Goal: Task Accomplishment & Management: Manage account settings

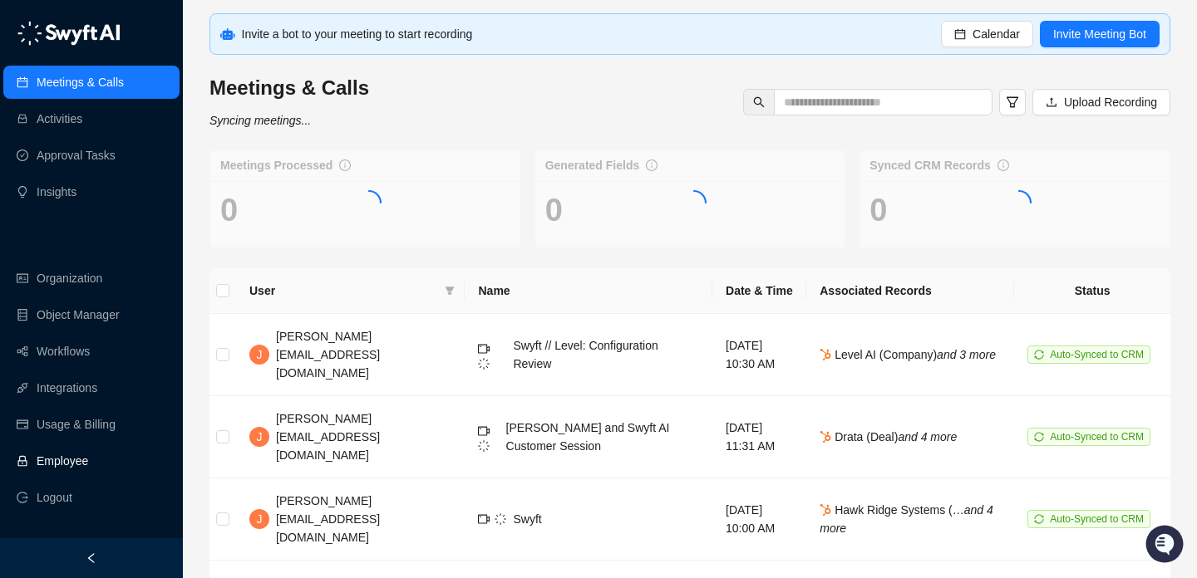
click at [88, 465] on link "Employee" at bounding box center [63, 461] width 52 height 33
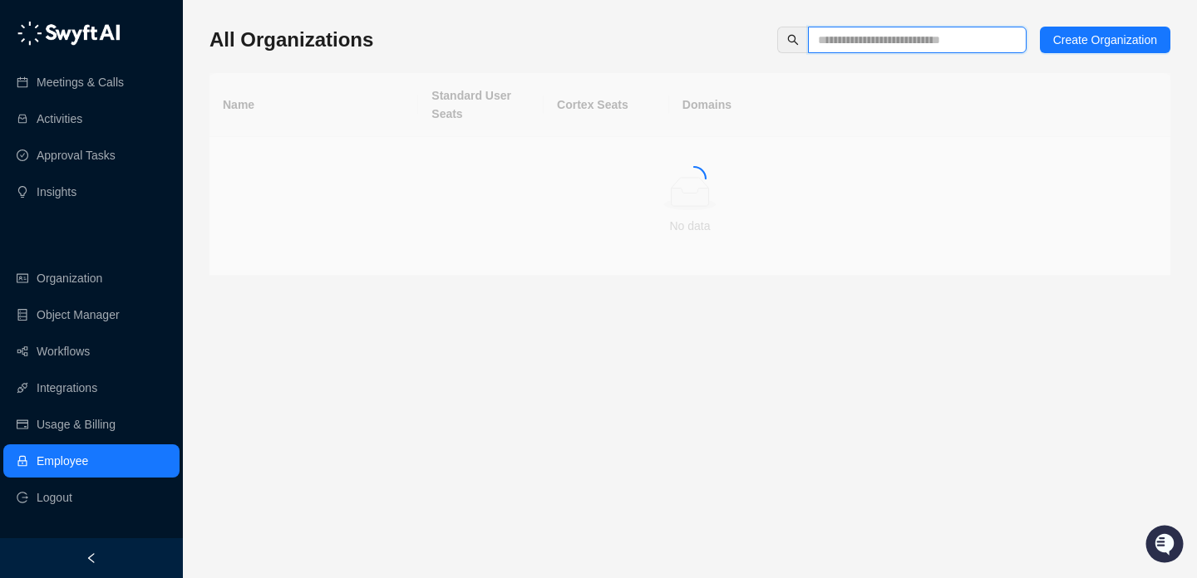
click at [889, 41] on input "text" at bounding box center [910, 40] width 185 height 18
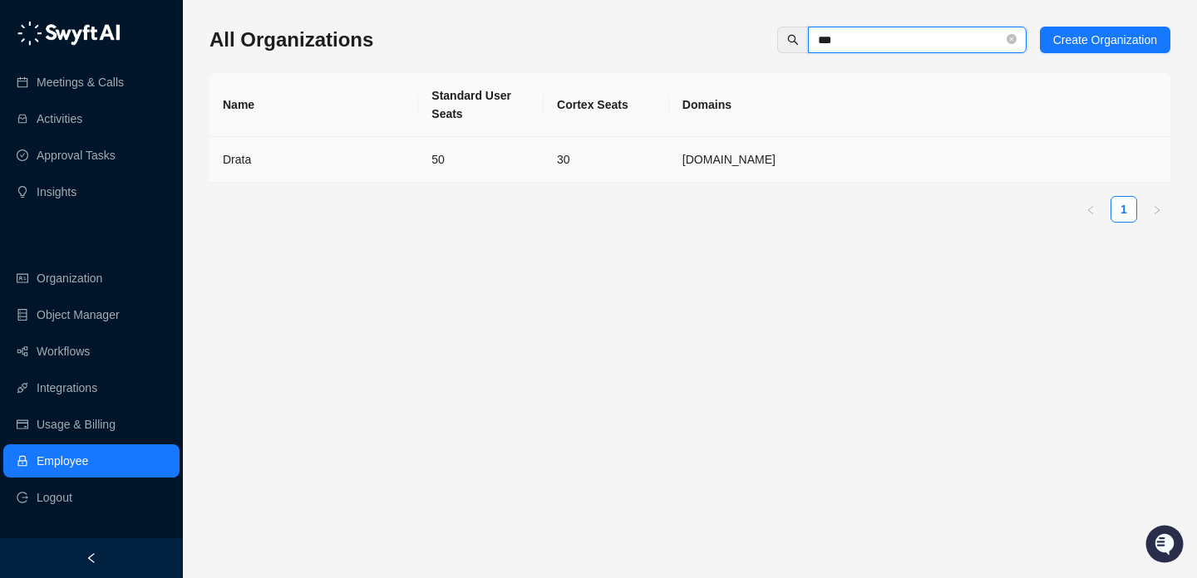
type input "***"
click at [462, 158] on td "50" at bounding box center [480, 160] width 125 height 46
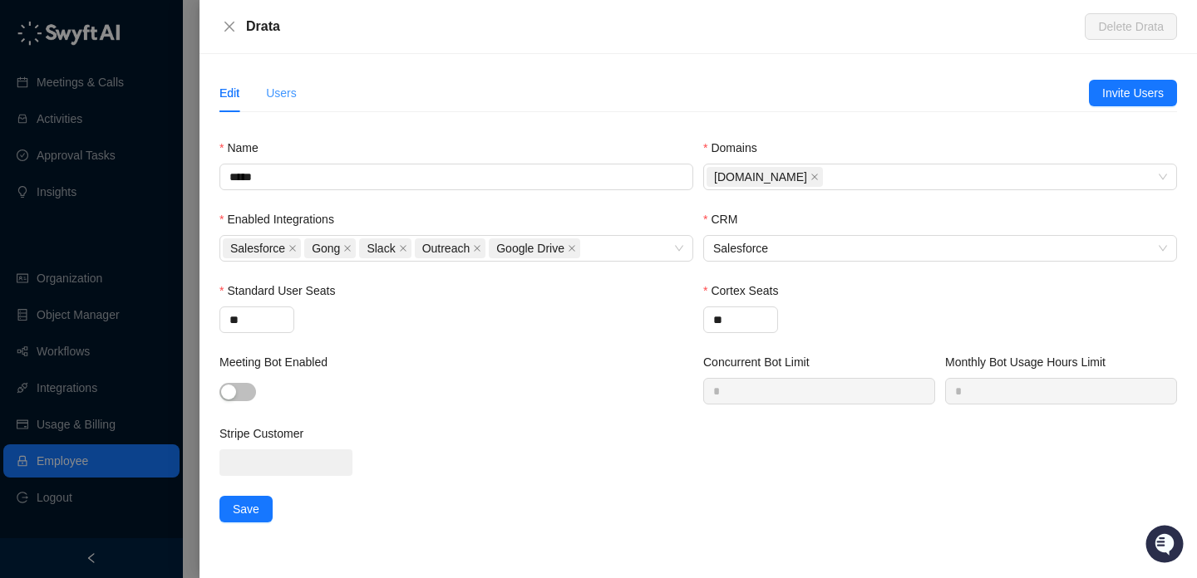
click at [280, 76] on div "Users" at bounding box center [281, 93] width 31 height 38
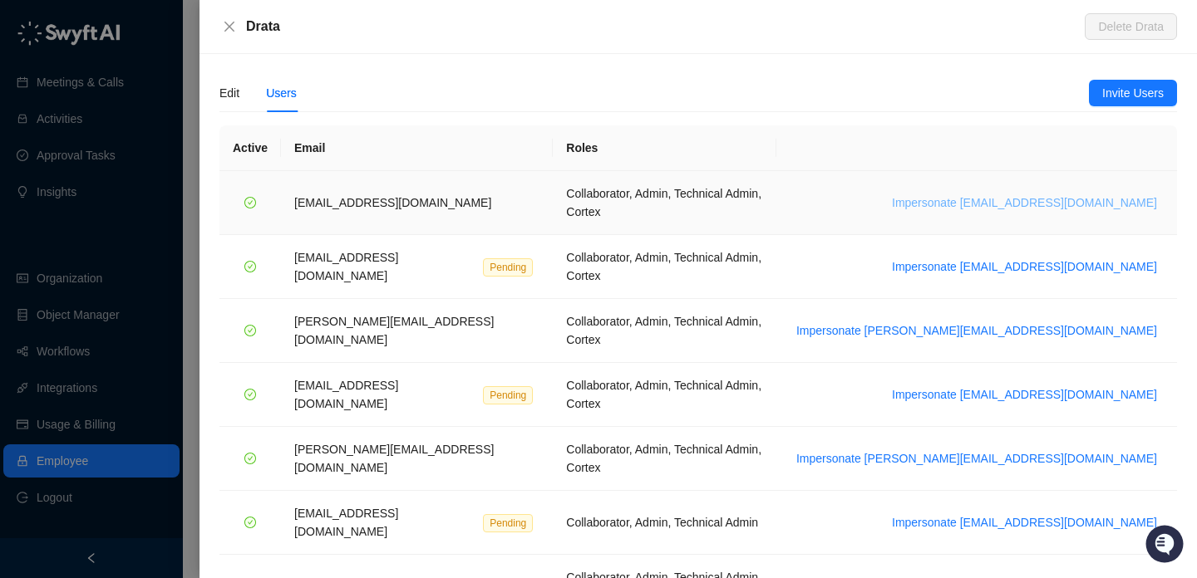
click at [1018, 194] on span "Impersonate bradchrisakis@drata.com" at bounding box center [1024, 203] width 265 height 18
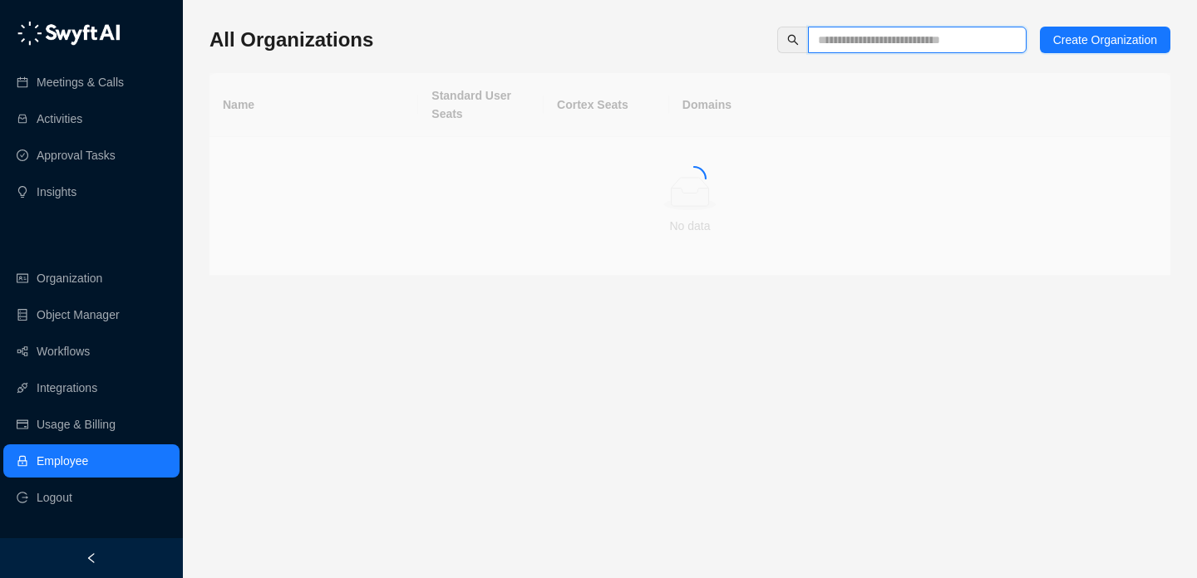
click at [951, 42] on input "text" at bounding box center [910, 40] width 185 height 18
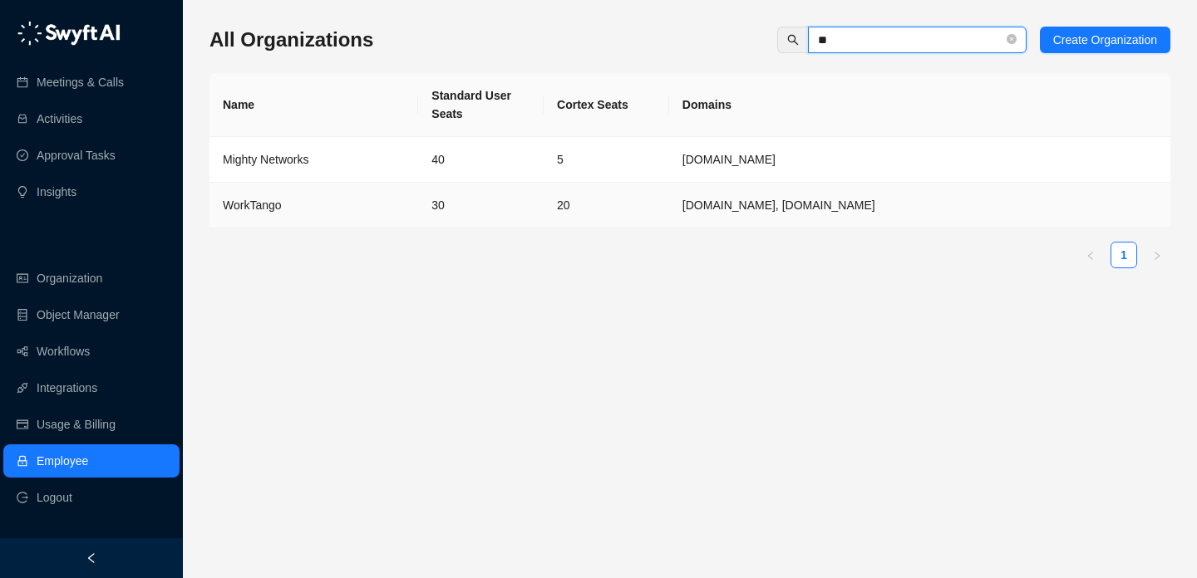
type input "**"
click at [457, 211] on td "30" at bounding box center [480, 206] width 125 height 46
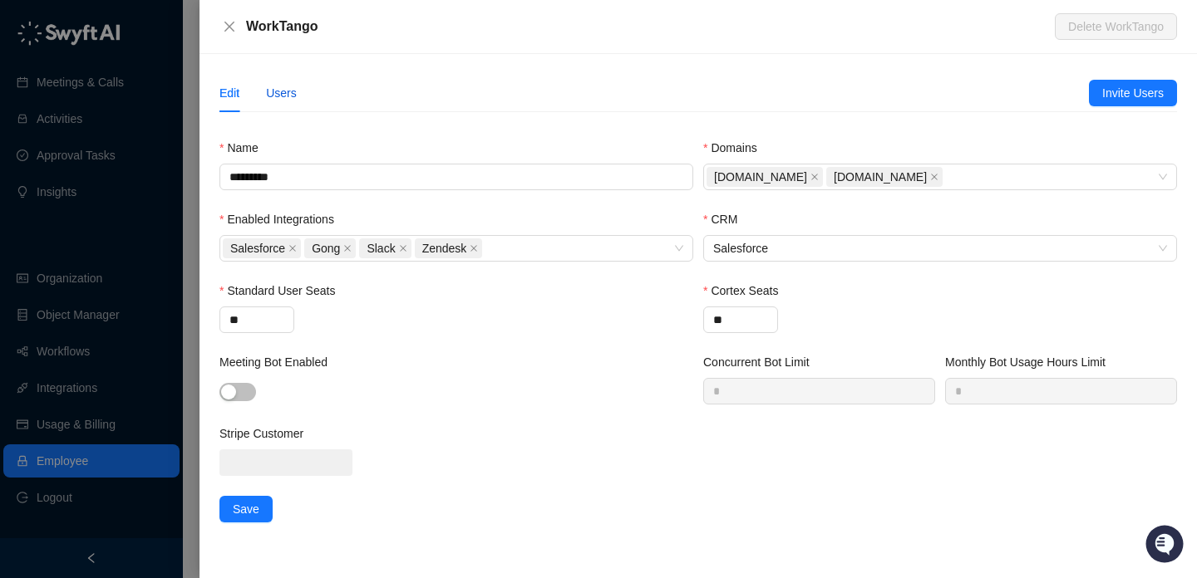
click at [283, 93] on div "Users" at bounding box center [281, 93] width 31 height 18
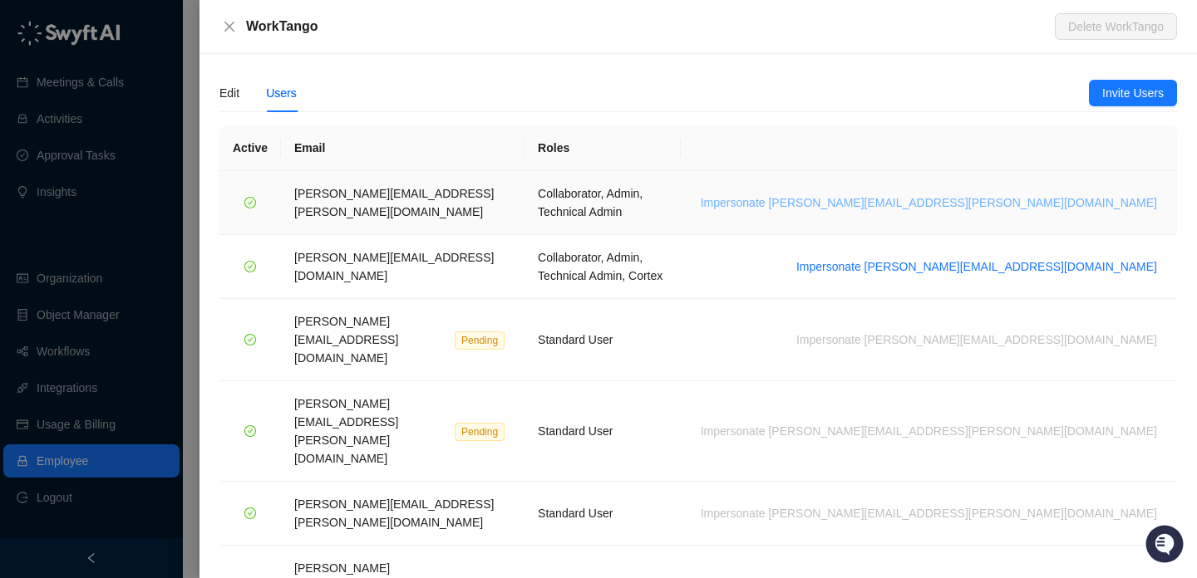
click at [1019, 194] on span "Impersonate lisa.hall@worktango.com" at bounding box center [929, 203] width 456 height 18
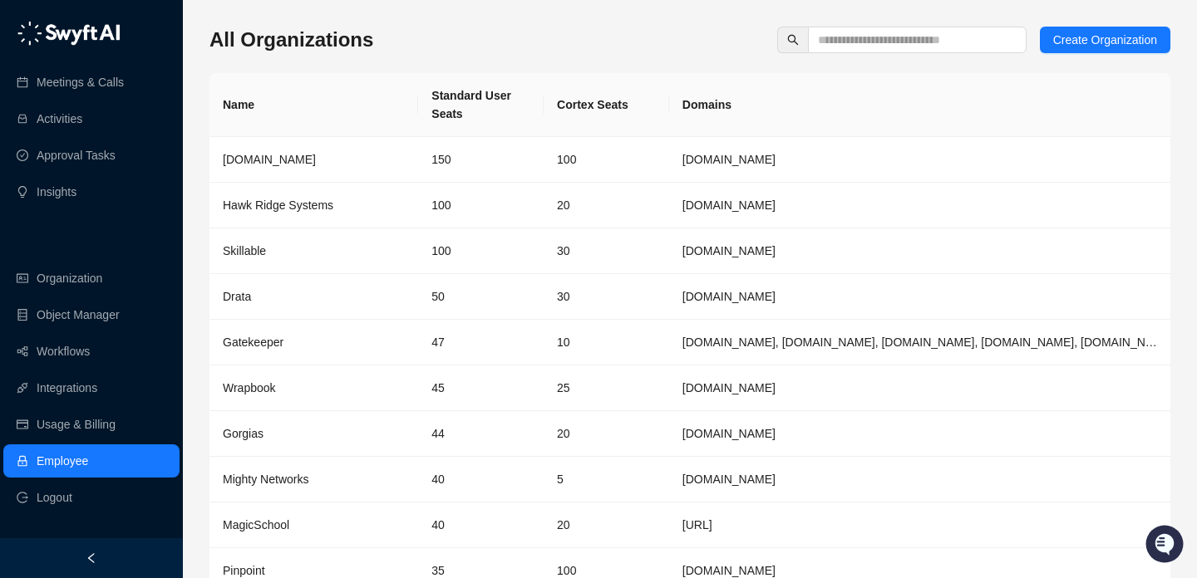
click at [632, 48] on div "All Organizations Create Organization" at bounding box center [689, 40] width 961 height 27
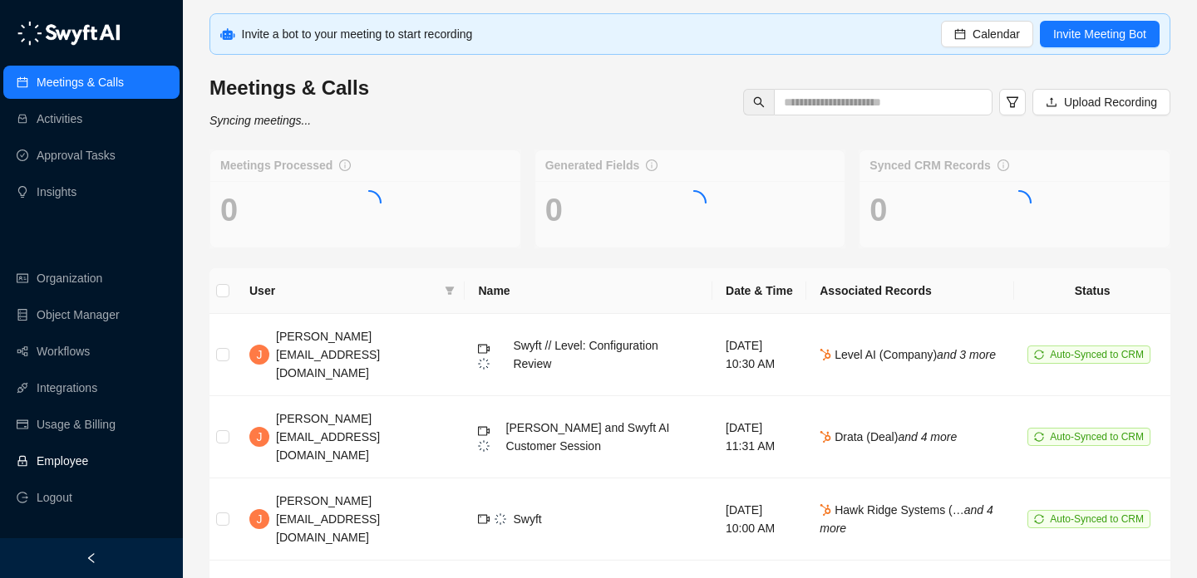
click at [88, 460] on link "Employee" at bounding box center [63, 461] width 52 height 33
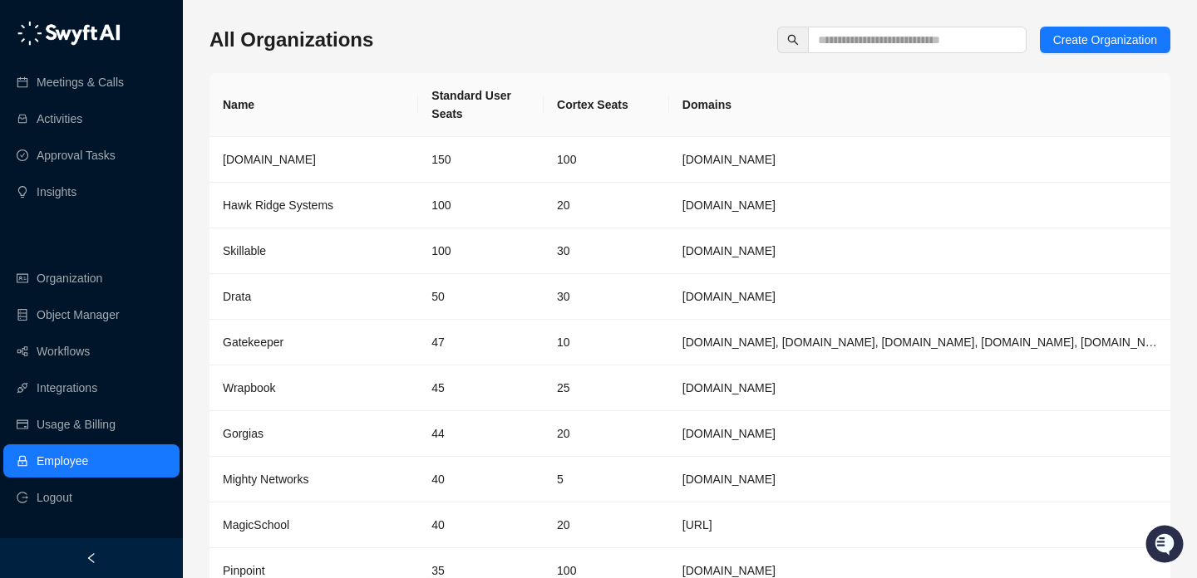
click at [910, 61] on div "All Organizations Create Organization Name Standard User Seats Cortex Seats Dom…" at bounding box center [689, 337] width 961 height 621
click at [920, 28] on span at bounding box center [917, 40] width 219 height 27
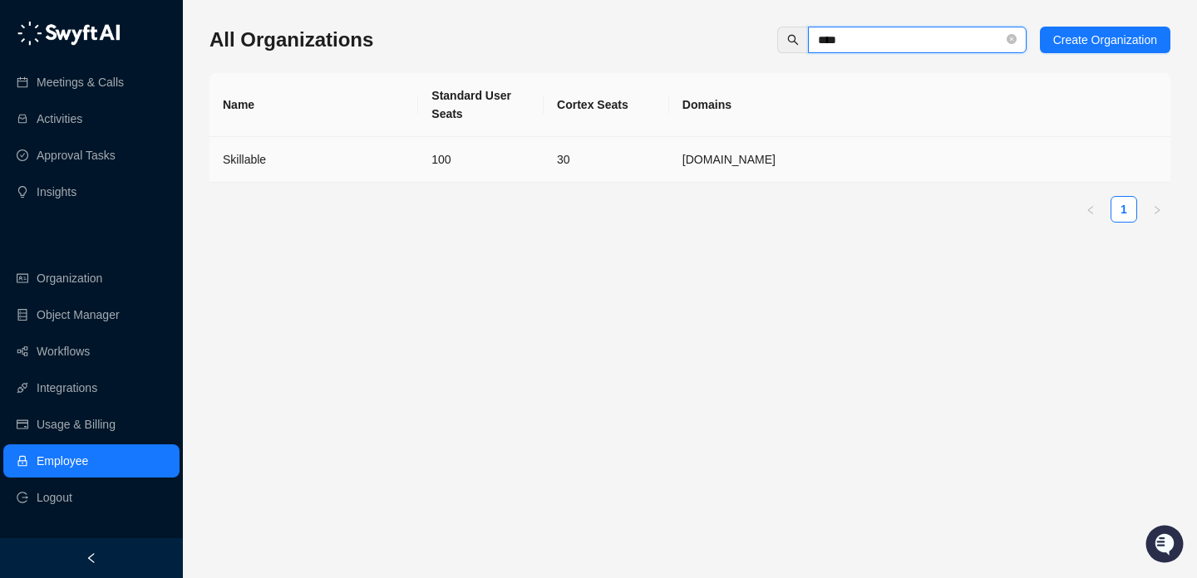
type input "****"
click at [675, 172] on td "[DOMAIN_NAME]" at bounding box center [919, 160] width 501 height 46
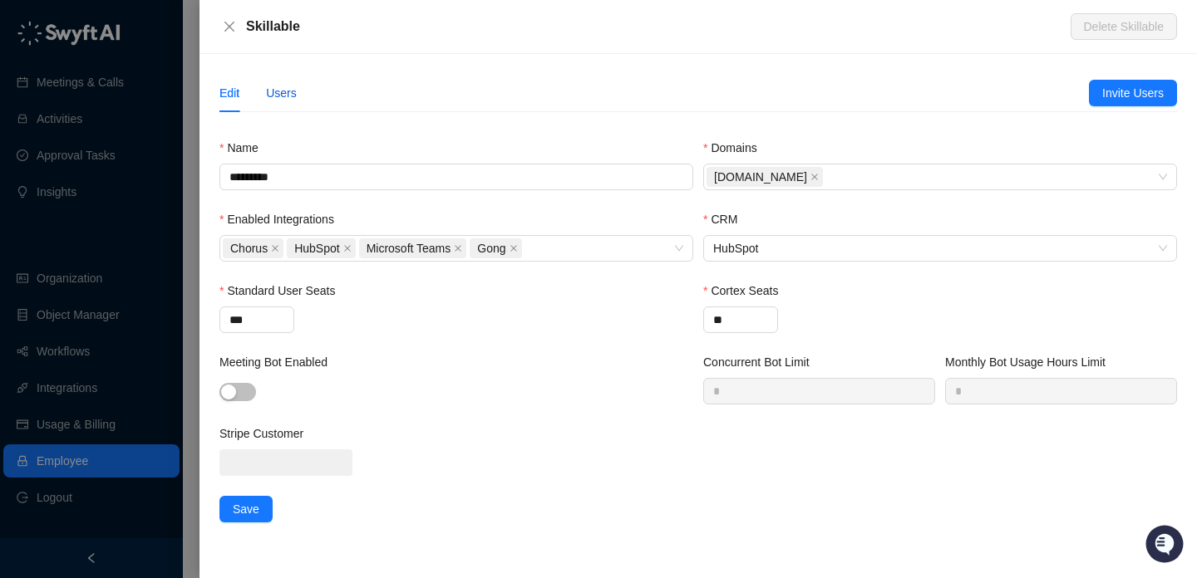
click at [278, 88] on div "Users" at bounding box center [281, 93] width 31 height 18
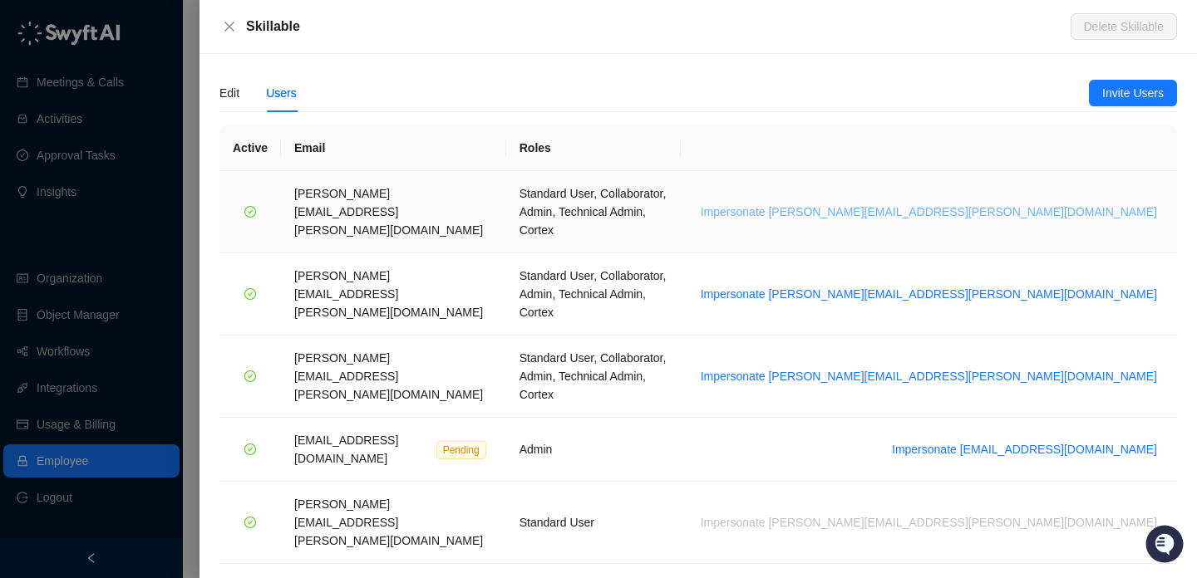
click at [977, 203] on span "Impersonate brian.olsen@skillable.com" at bounding box center [929, 212] width 456 height 18
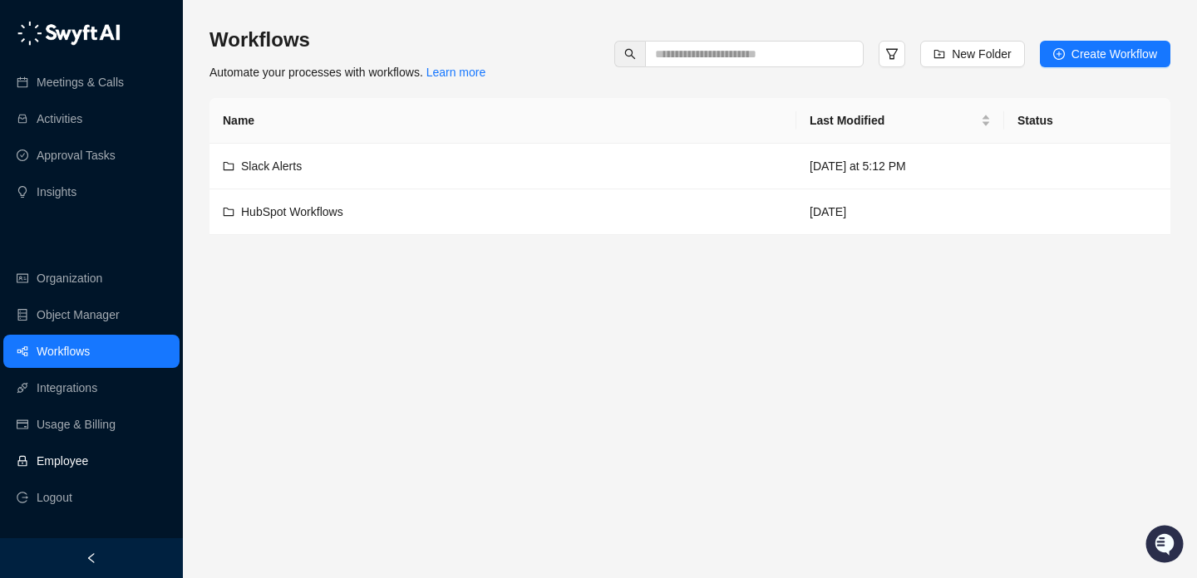
click at [65, 463] on link "Employee" at bounding box center [63, 461] width 52 height 33
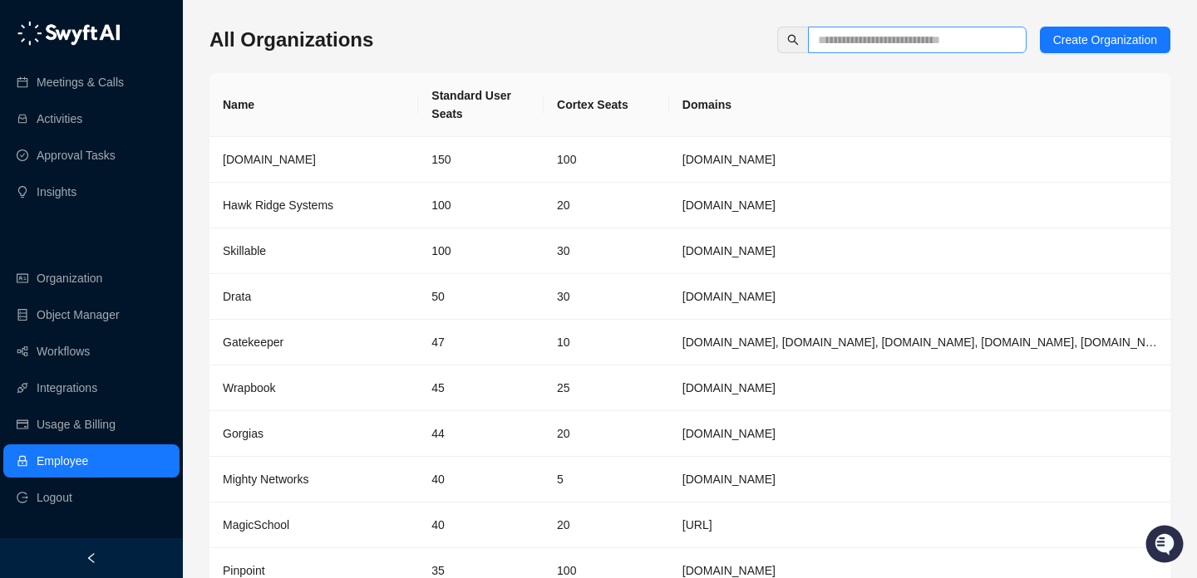
click at [858, 29] on span at bounding box center [917, 40] width 219 height 27
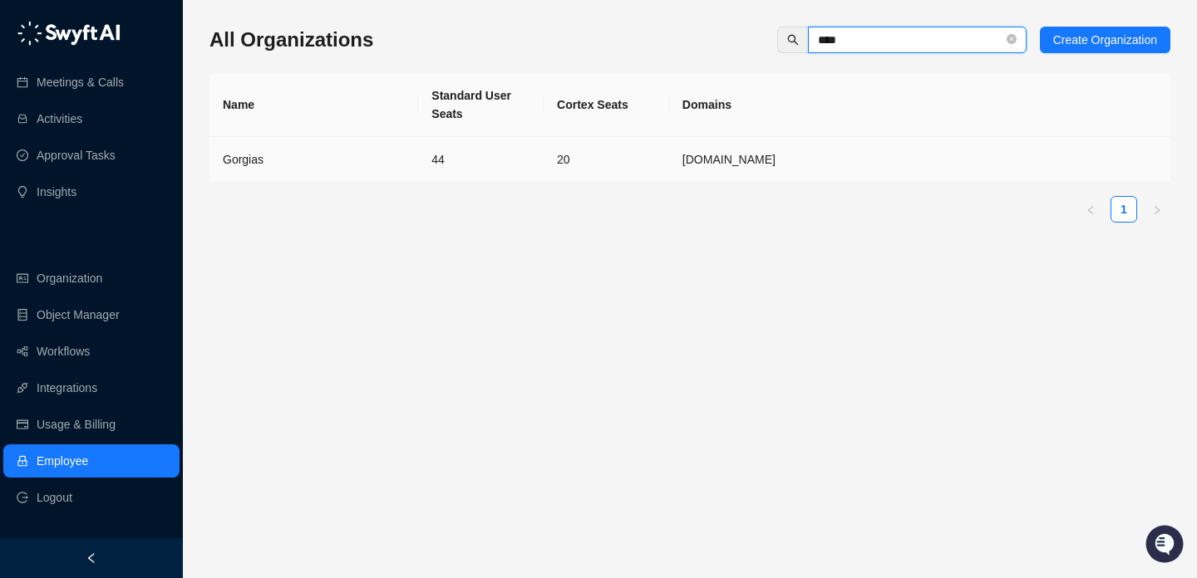
type input "****"
click at [637, 145] on td "20" at bounding box center [605, 160] width 125 height 46
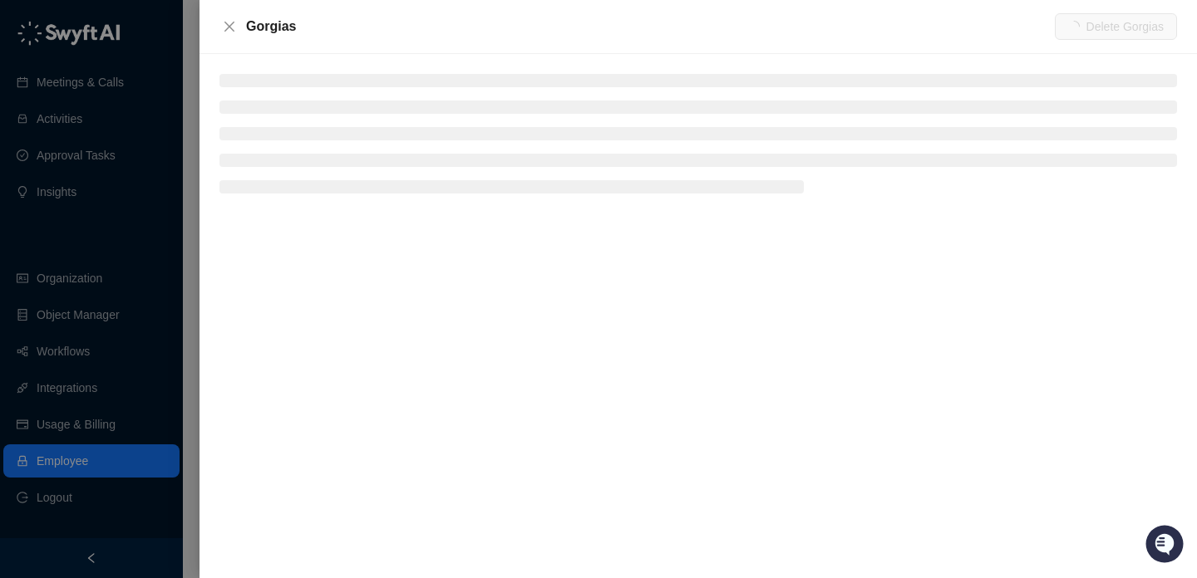
click at [265, 95] on ul at bounding box center [697, 134] width 957 height 120
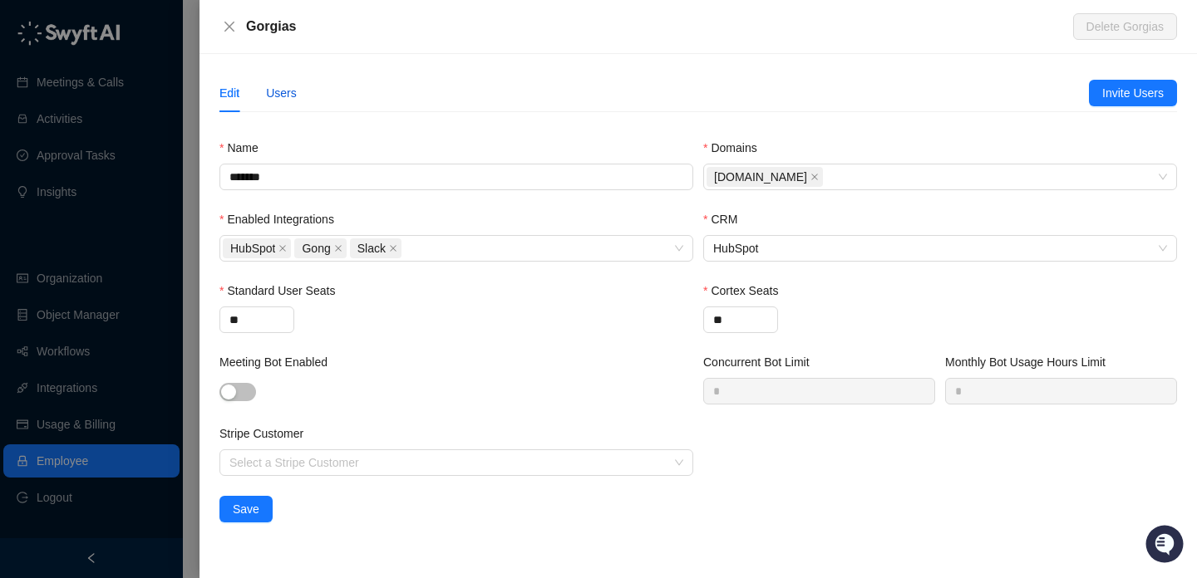
click at [285, 89] on div "Users" at bounding box center [281, 93] width 31 height 18
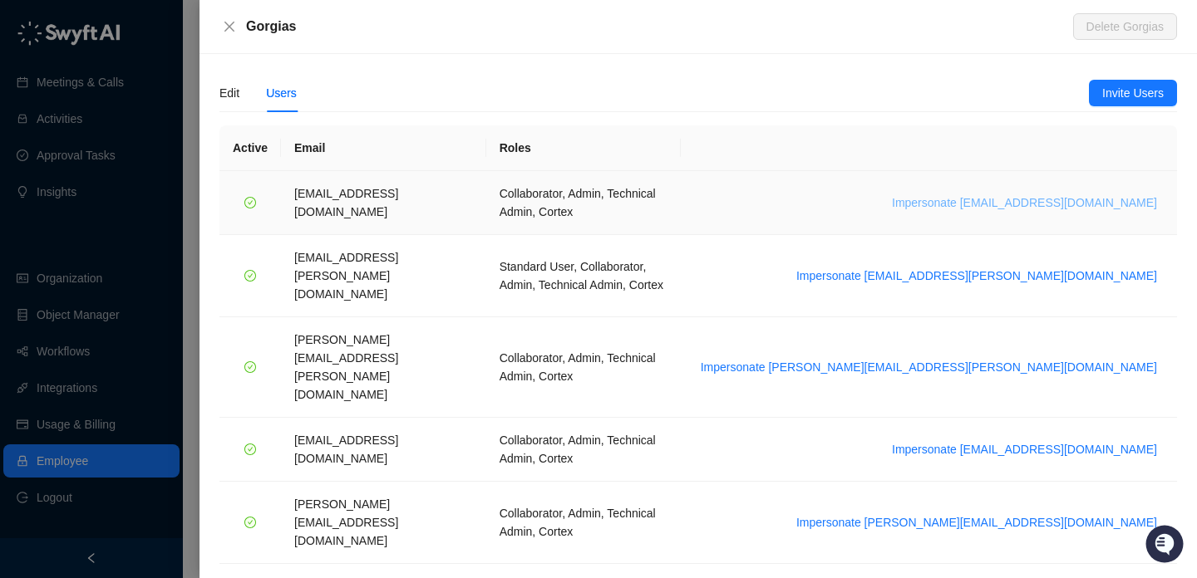
click at [1010, 203] on span "Impersonate [EMAIL_ADDRESS][DOMAIN_NAME]" at bounding box center [1024, 203] width 265 height 18
